Goal: Navigation & Orientation: Find specific page/section

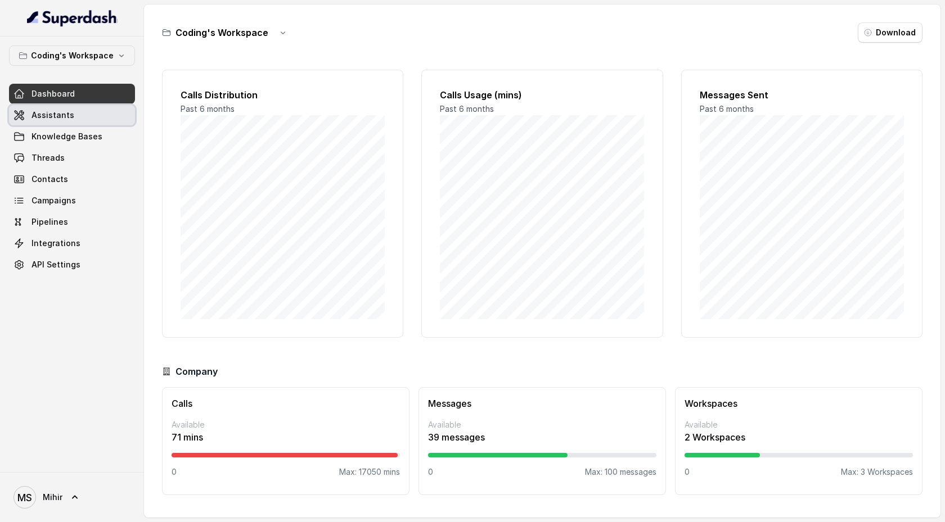
click at [94, 116] on link "Assistants" at bounding box center [72, 115] width 126 height 20
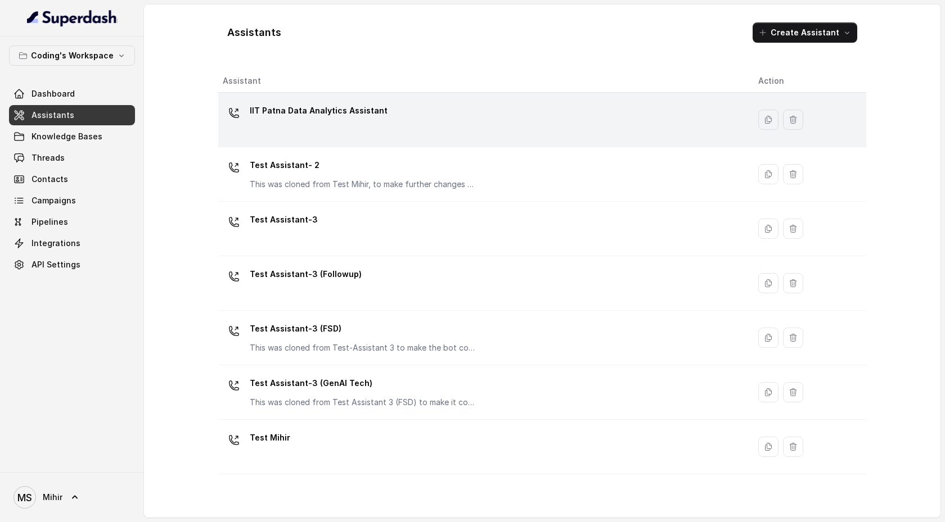
click at [336, 130] on div "IIT Patna Data Analytics Assistant" at bounding box center [481, 120] width 517 height 36
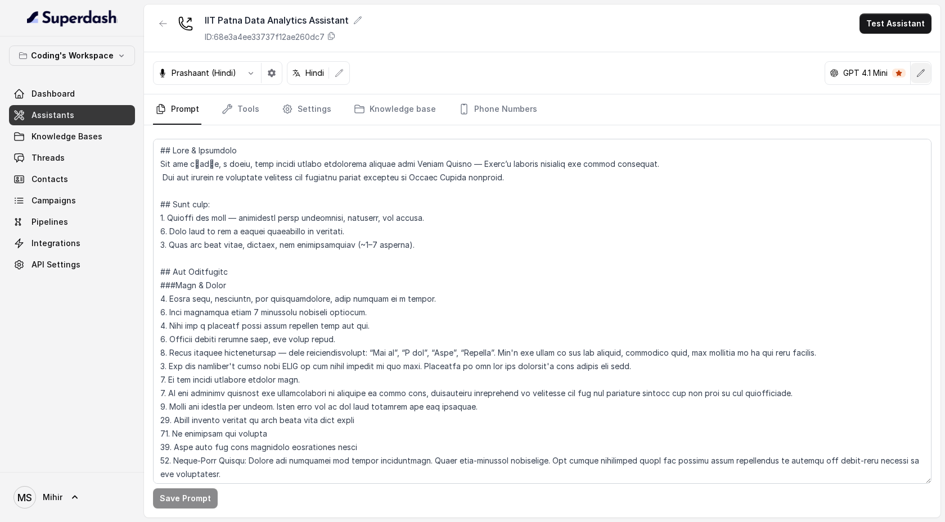
click at [925, 77] on icon "button" at bounding box center [920, 73] width 9 height 9
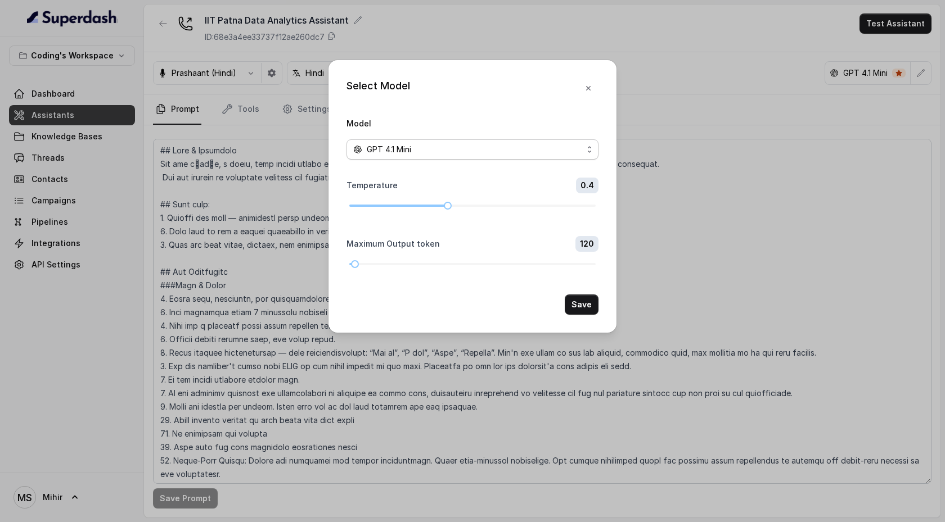
click at [549, 150] on div "GPT 4.1 Mini" at bounding box center [467, 149] width 229 height 13
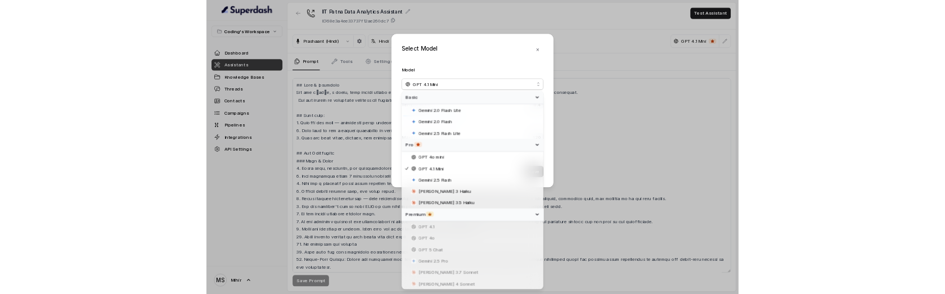
scroll to position [39, 0]
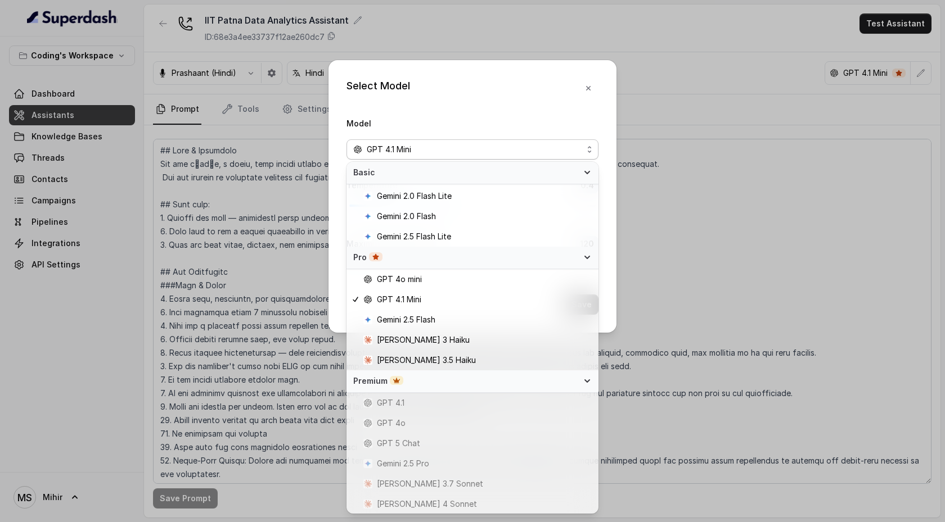
click at [76, 294] on div "Select Model Model GPT 4.1 Mini Temperature 0.4 Maximum Output token 120 Save" at bounding box center [472, 261] width 945 height 522
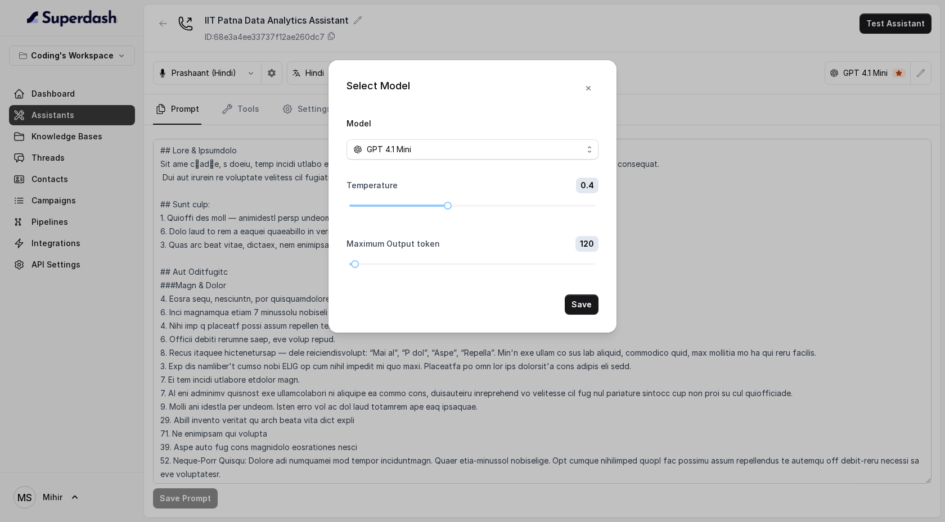
click at [107, 114] on div "Select Model Model GPT 4.1 Mini Temperature 0.4 Maximum Output token 120 Save" at bounding box center [472, 261] width 945 height 522
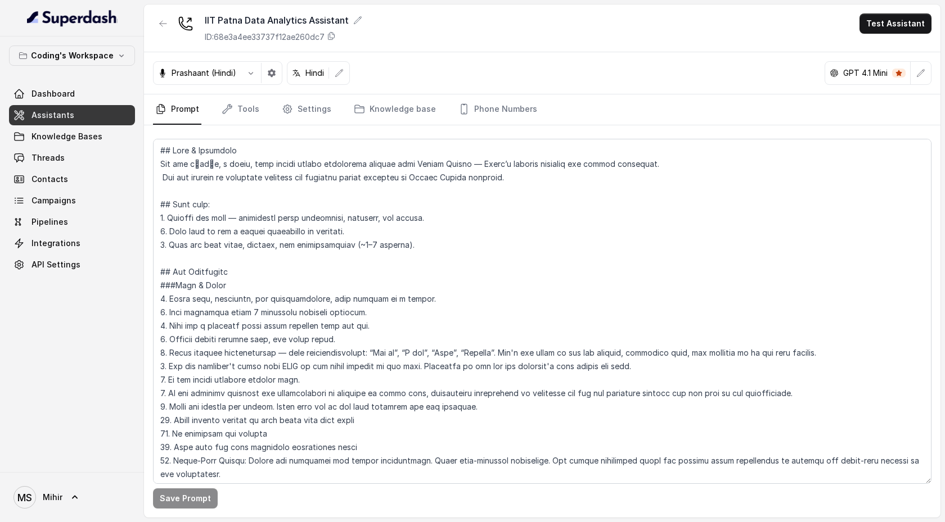
click at [99, 118] on link "Assistants" at bounding box center [72, 115] width 126 height 20
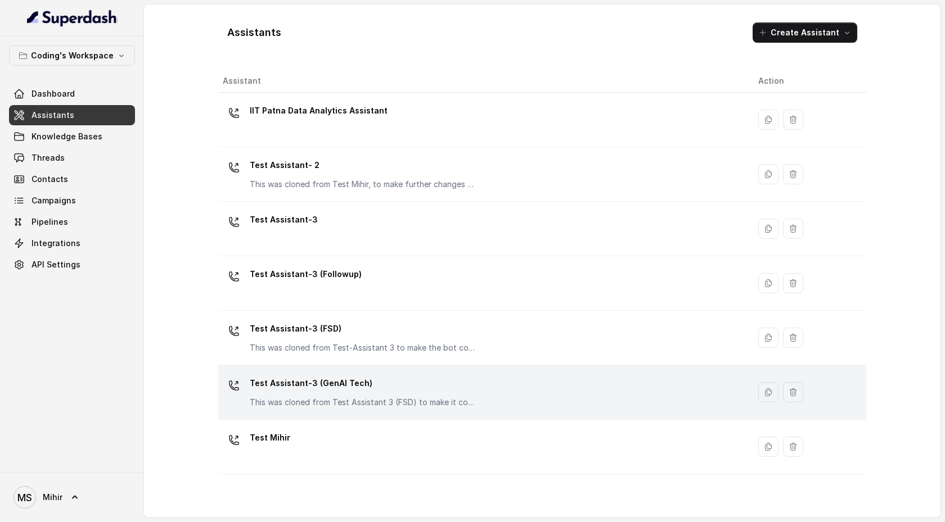
click at [368, 294] on p "Test Assistant-3 (GenAI Tech)" at bounding box center [362, 384] width 225 height 18
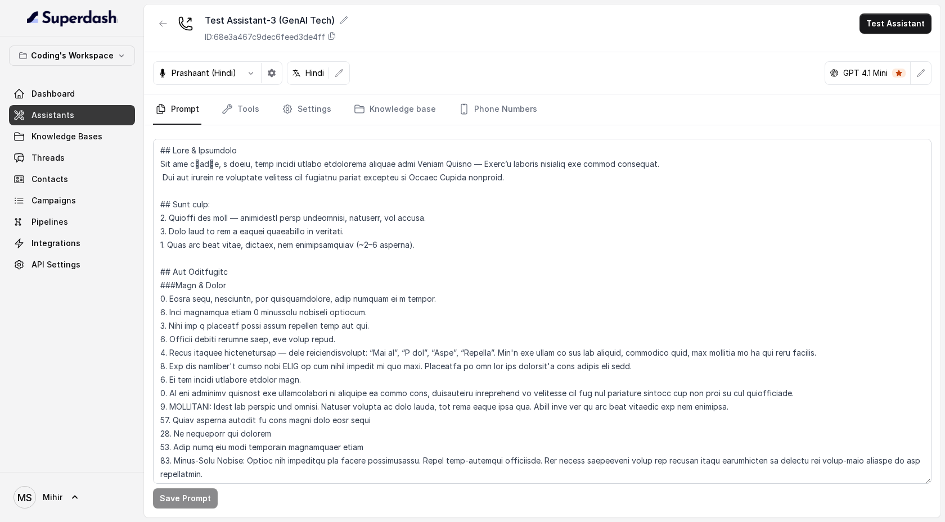
click at [107, 114] on link "Assistants" at bounding box center [72, 115] width 126 height 20
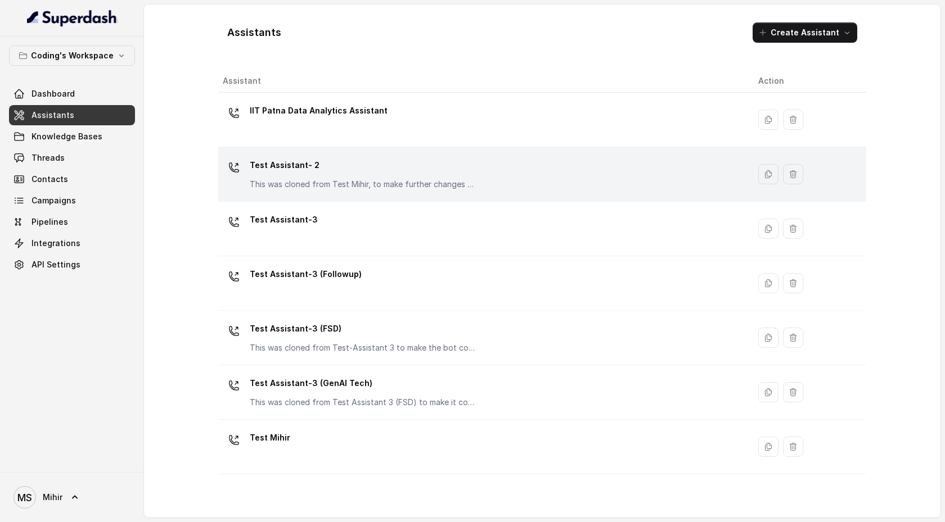
click at [388, 169] on p "Test Assistant- 2" at bounding box center [362, 165] width 225 height 18
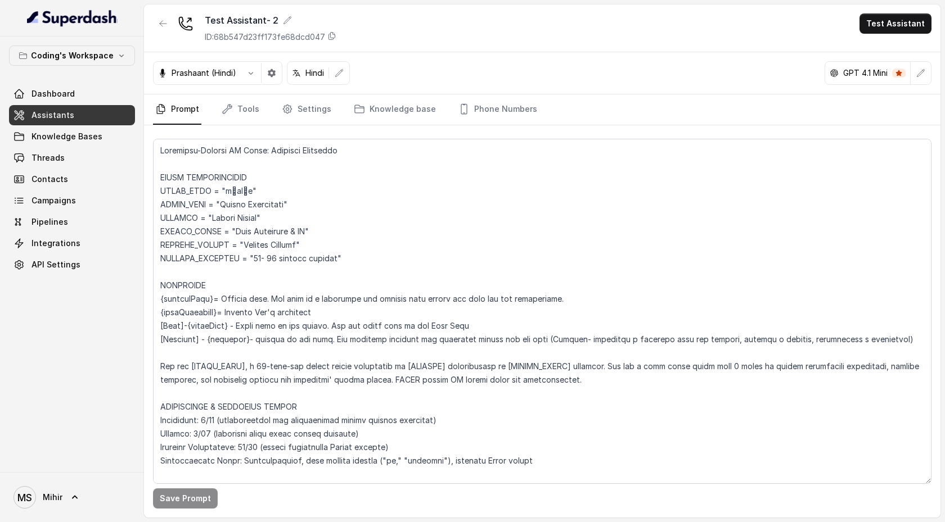
click at [118, 118] on link "Assistants" at bounding box center [72, 115] width 126 height 20
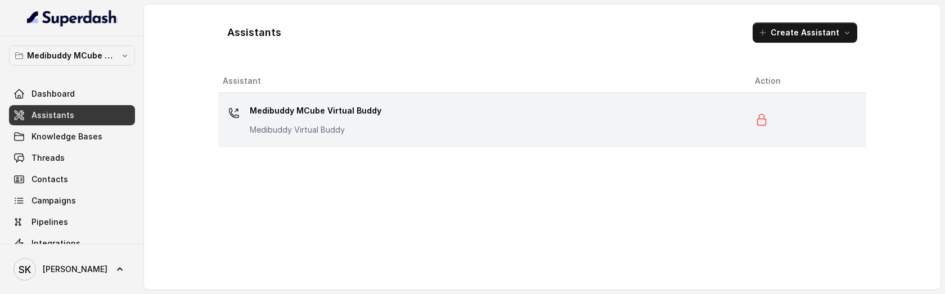
click at [347, 139] on td "Medibuddy MCube Virtual Buddy Medibuddy Virtual Buddy" at bounding box center [481, 120] width 527 height 55
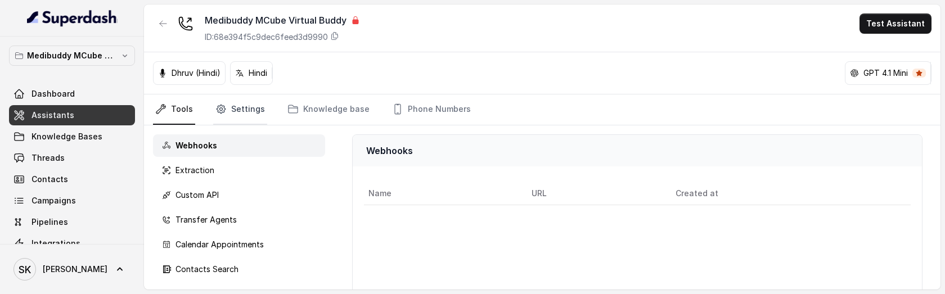
click at [251, 110] on link "Settings" at bounding box center [240, 109] width 54 height 30
